Goal: Task Accomplishment & Management: Manage account settings

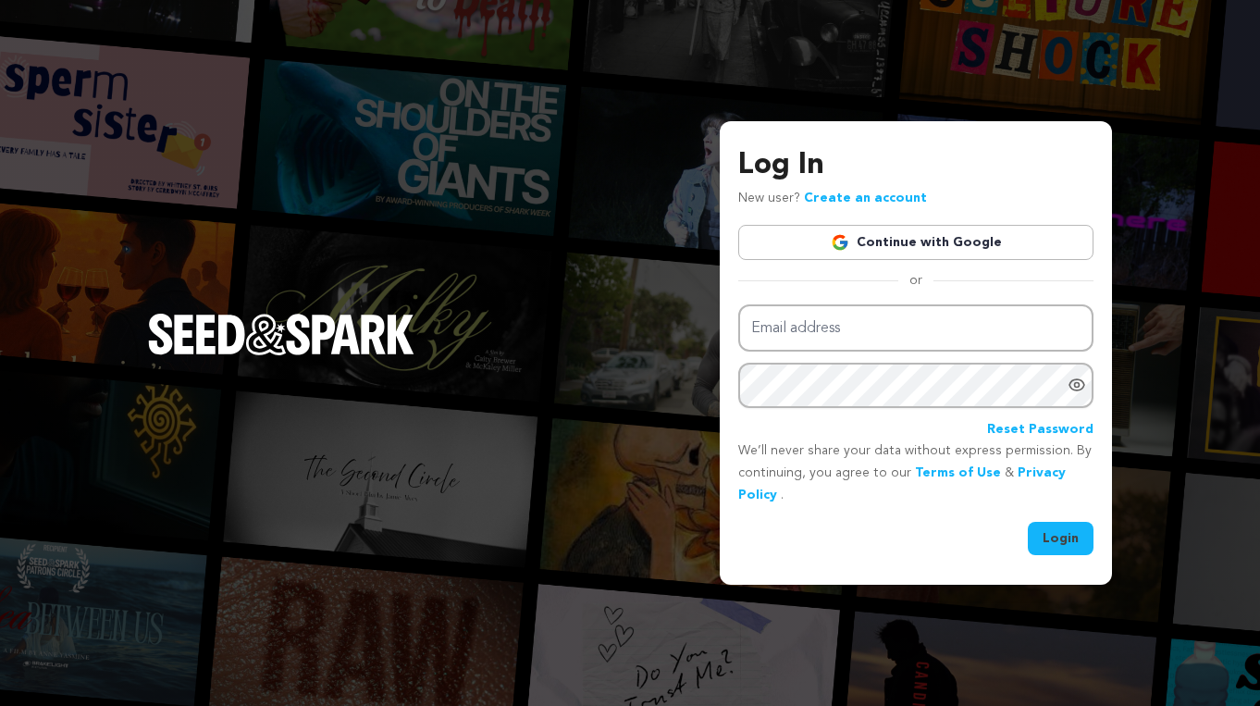
type input "EkaterinaKaminsky@gmail.com"
click at [1064, 537] on button "Login" at bounding box center [1061, 538] width 66 height 33
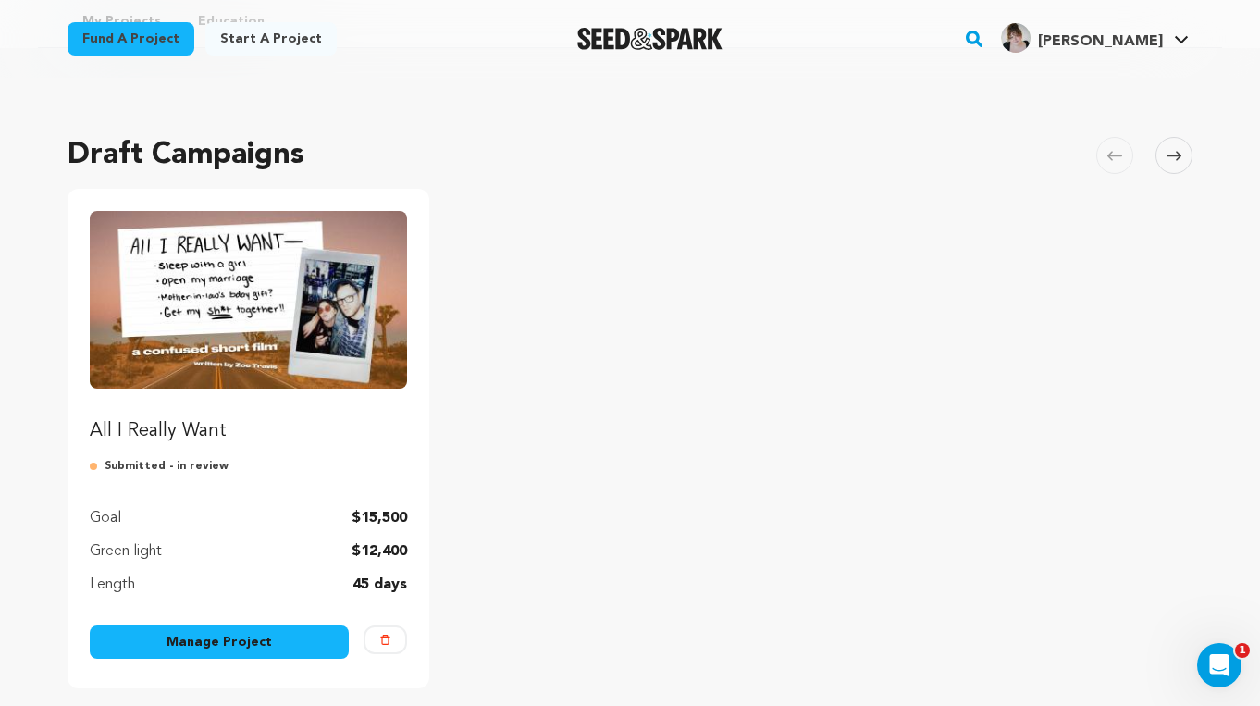
scroll to position [128, 0]
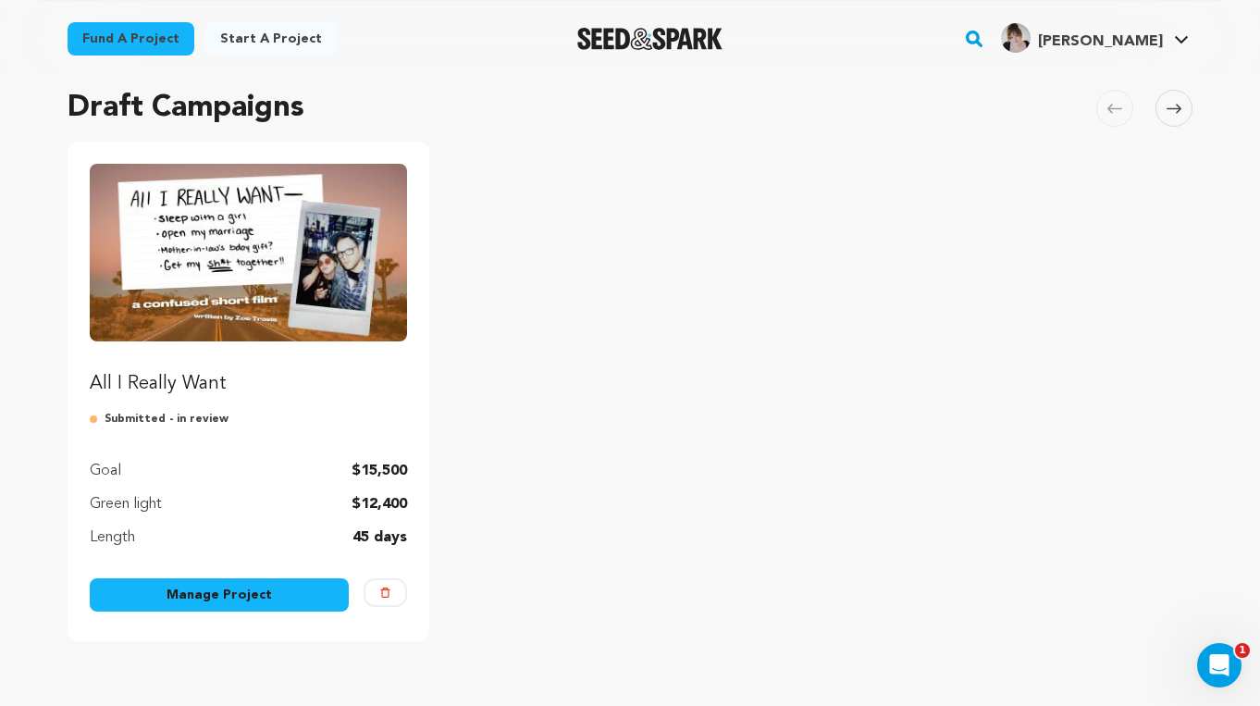
click at [239, 227] on img "Fund All I Really Want" at bounding box center [248, 253] width 317 height 178
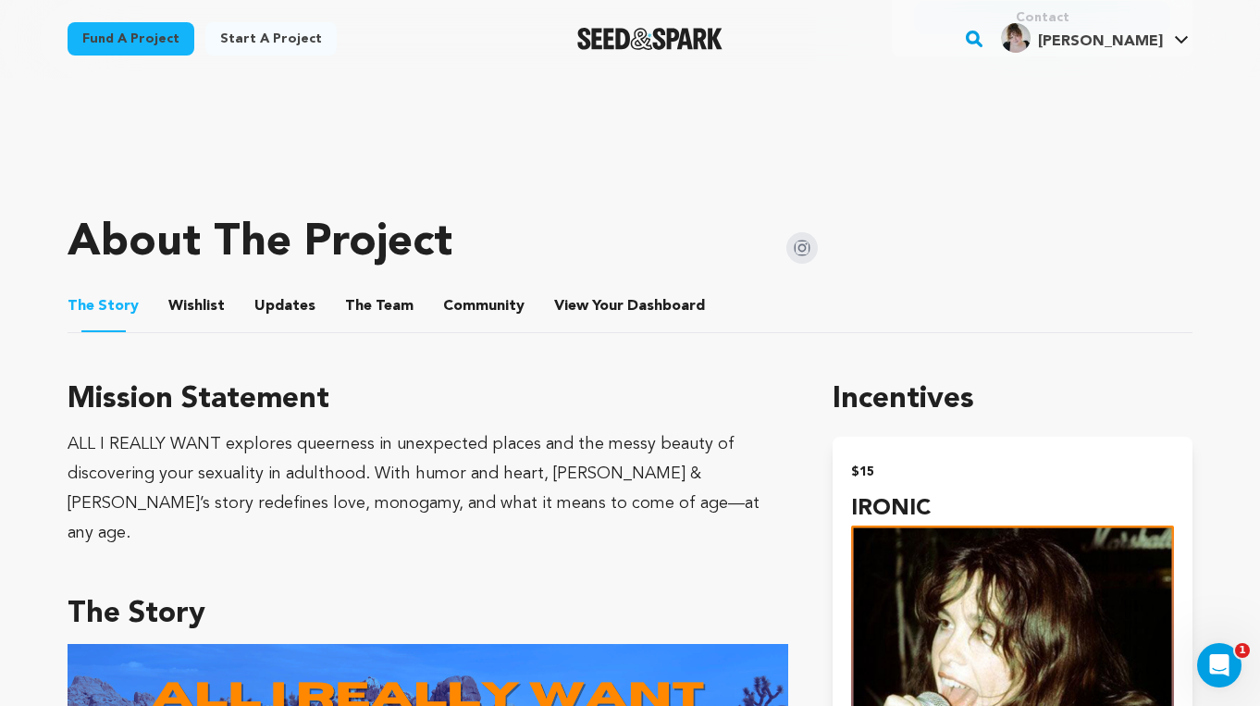
scroll to position [658, 0]
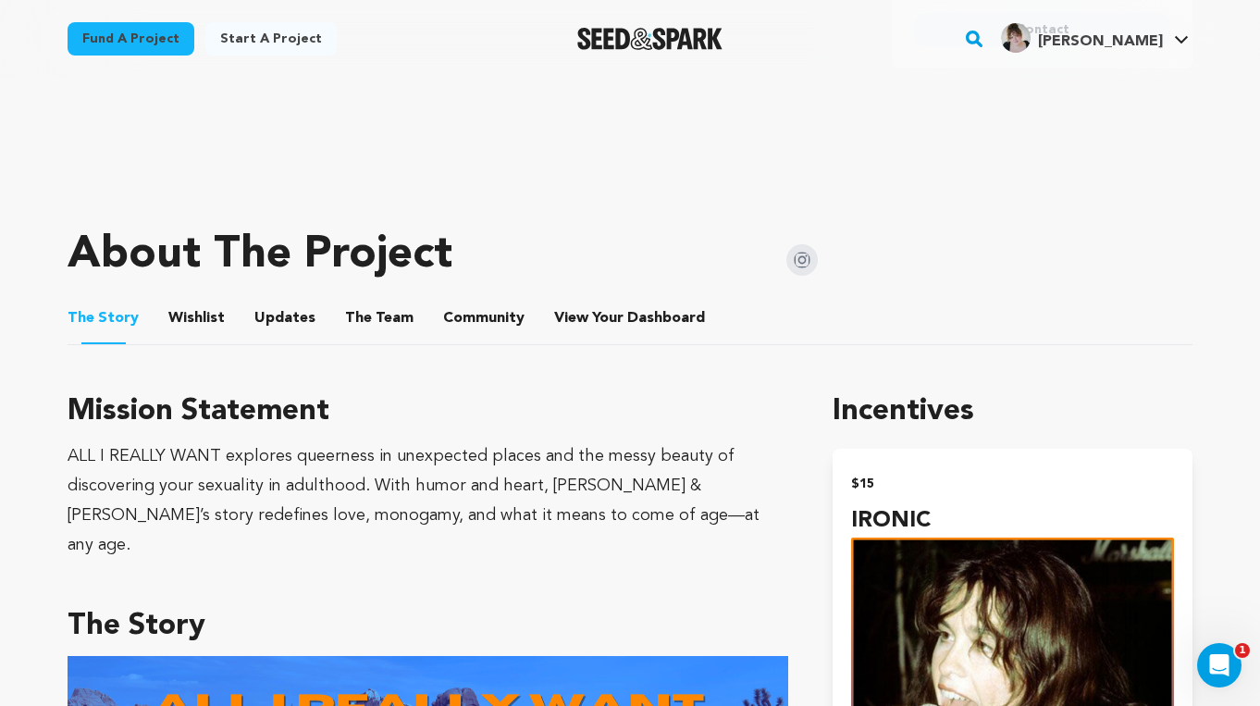
click at [360, 317] on button "The Team" at bounding box center [379, 322] width 44 height 44
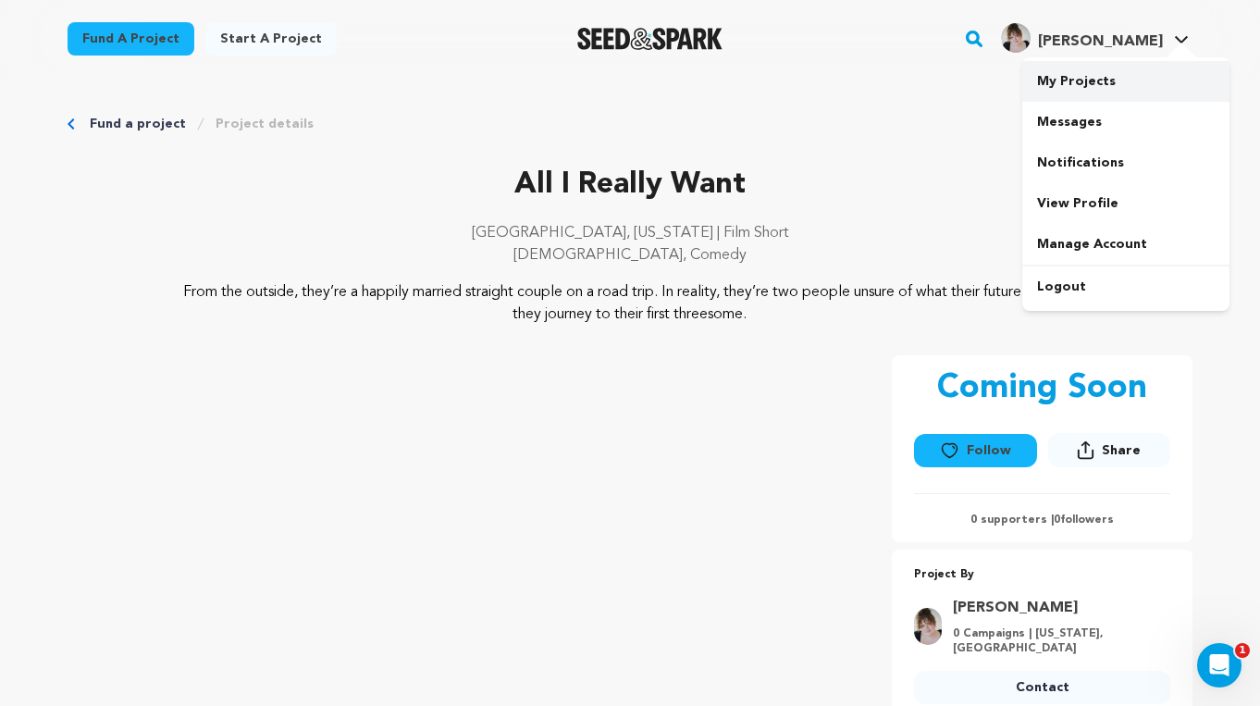
click at [1080, 82] on link "My Projects" at bounding box center [1125, 81] width 207 height 41
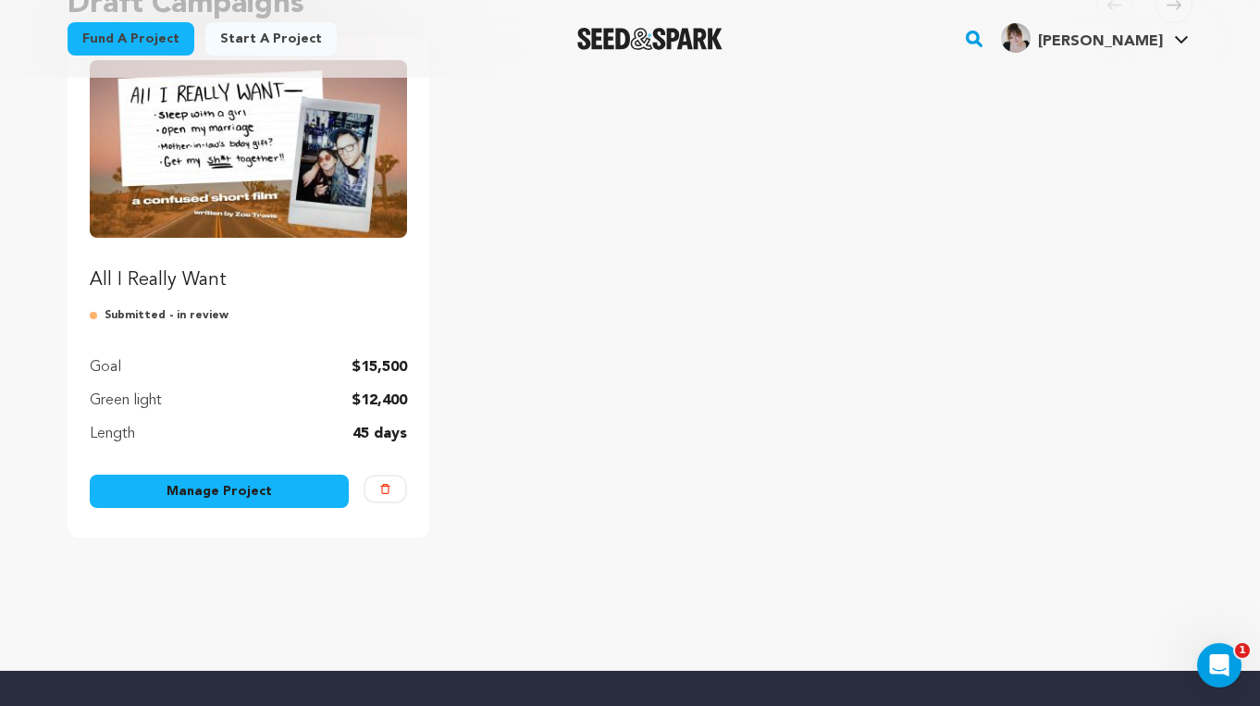
click at [265, 500] on link "Manage Project" at bounding box center [219, 491] width 259 height 33
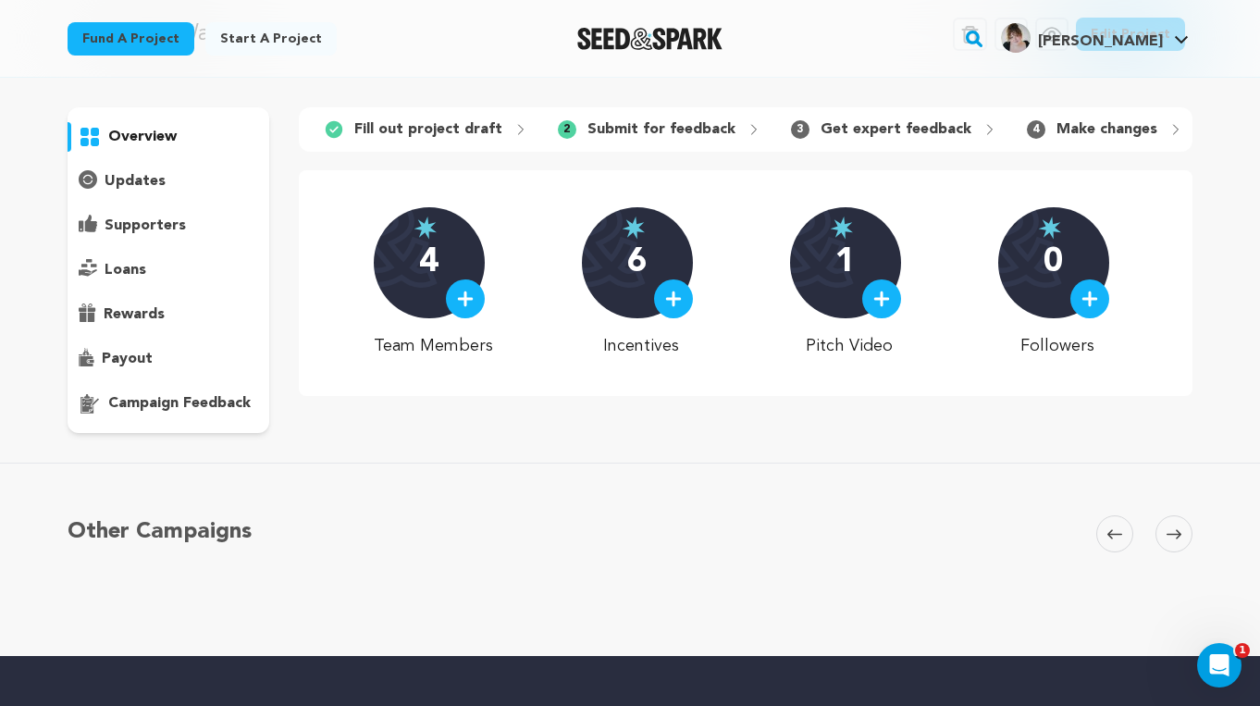
scroll to position [68, 0]
